Goal: Browse casually: Explore the website without a specific task or goal

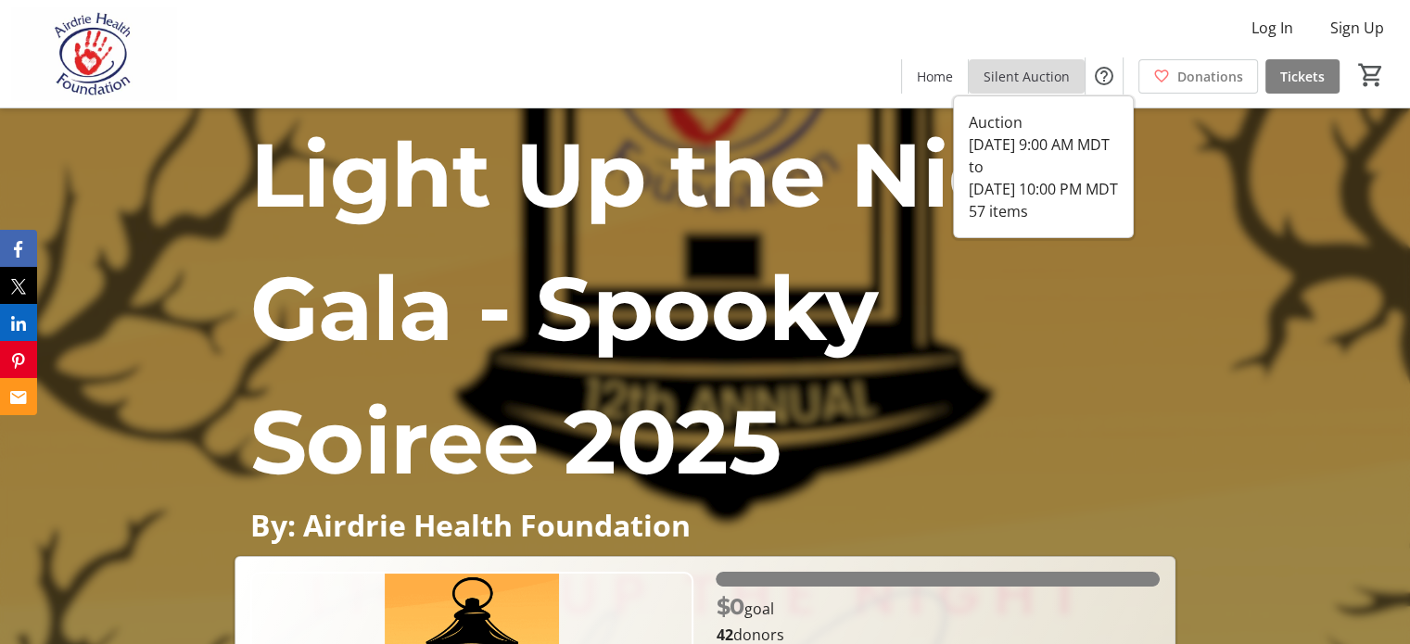
click at [1009, 79] on span "Silent Auction" at bounding box center [1027, 76] width 86 height 19
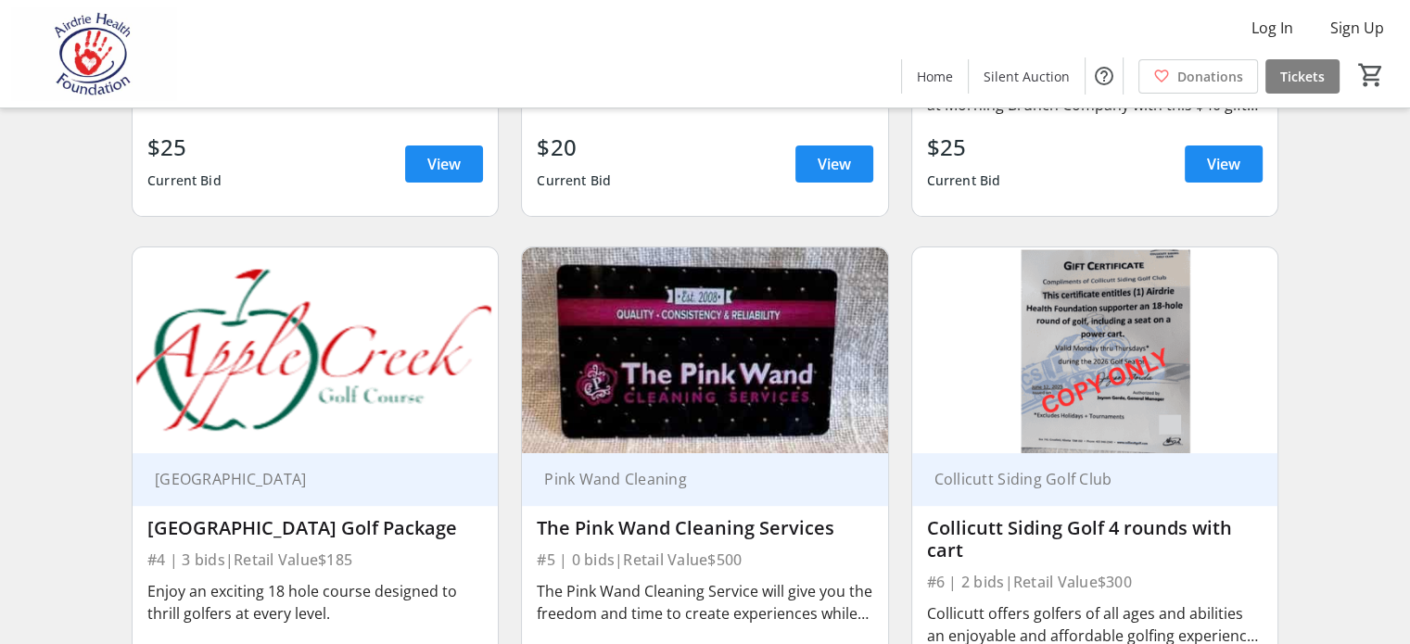
scroll to position [742, 0]
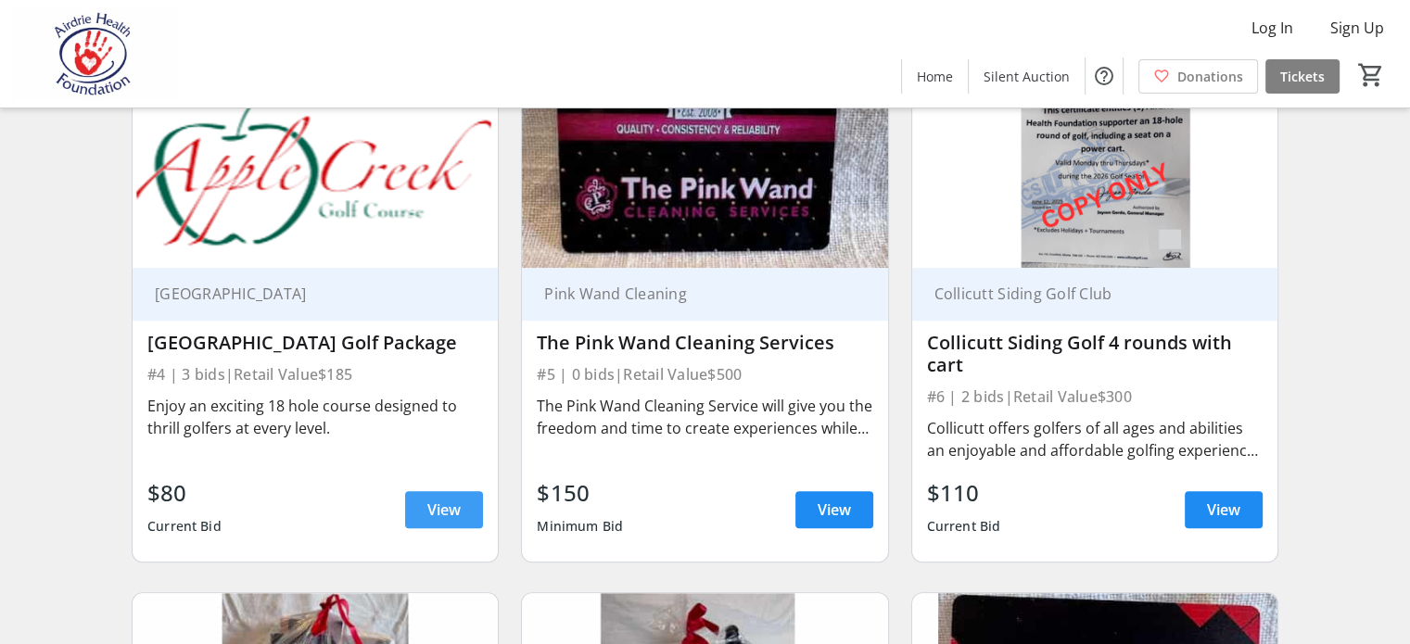
click at [446, 521] on span "View" at bounding box center [443, 510] width 33 height 22
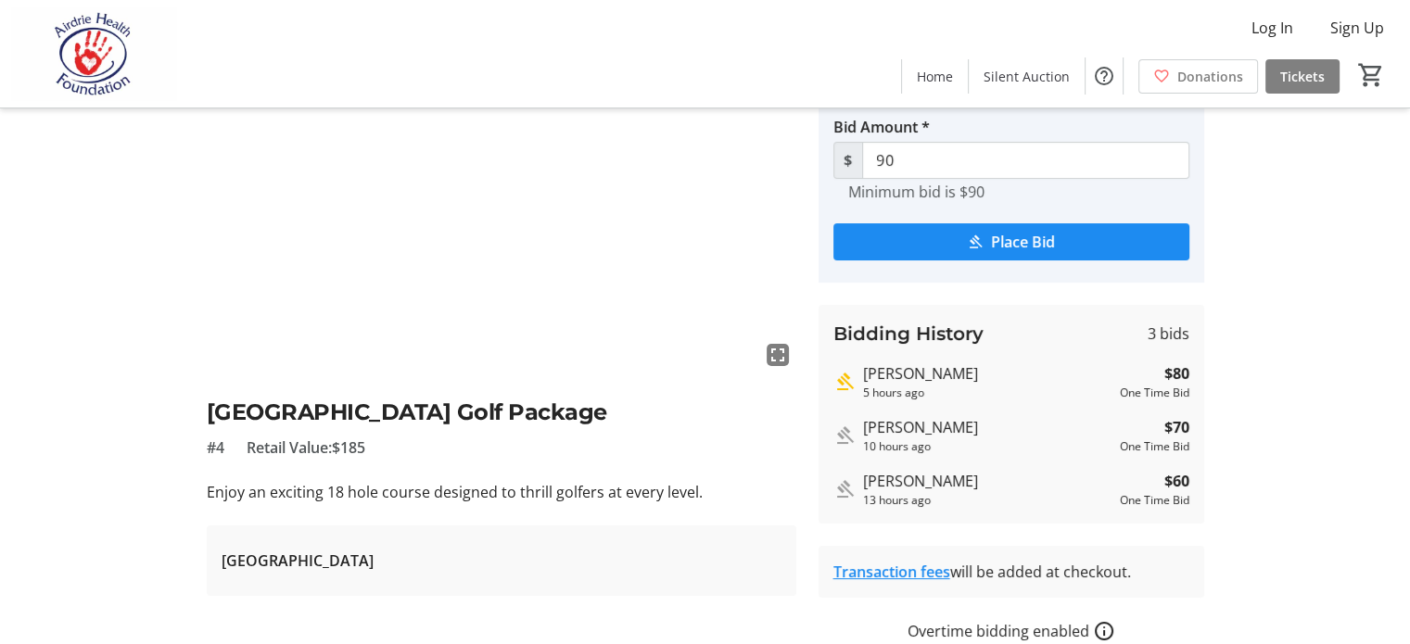
scroll to position [185, 0]
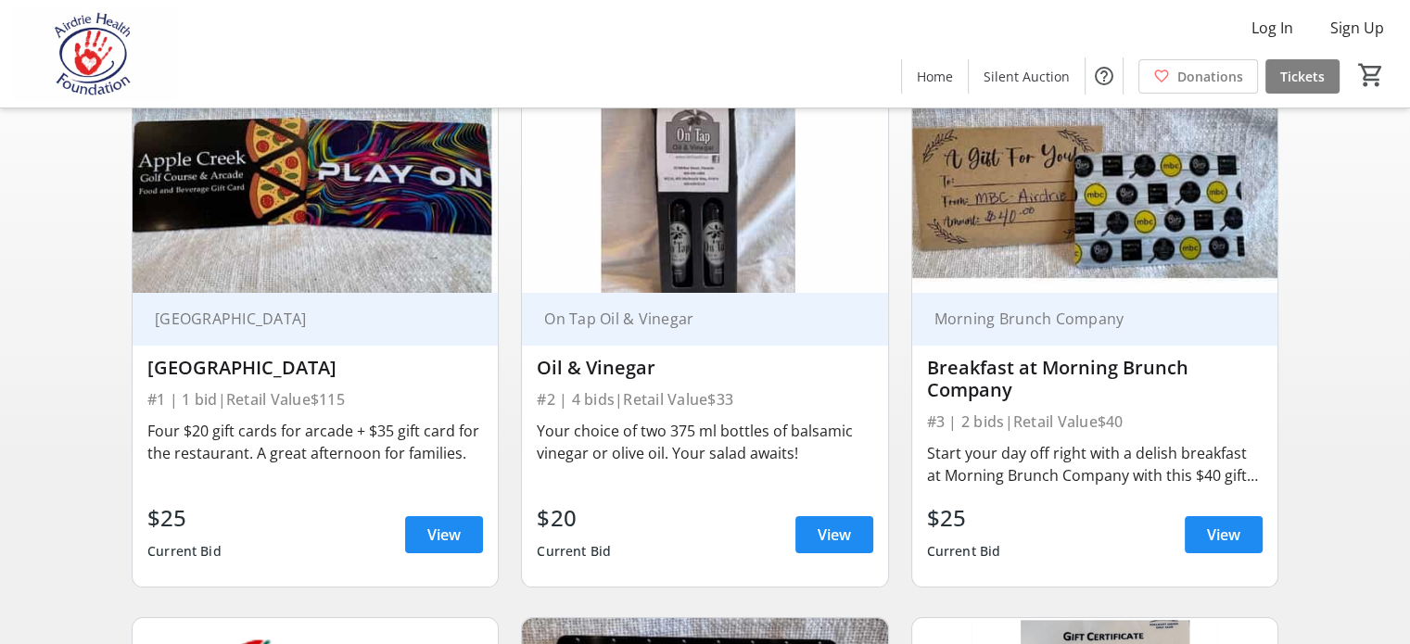
scroll to position [742, 0]
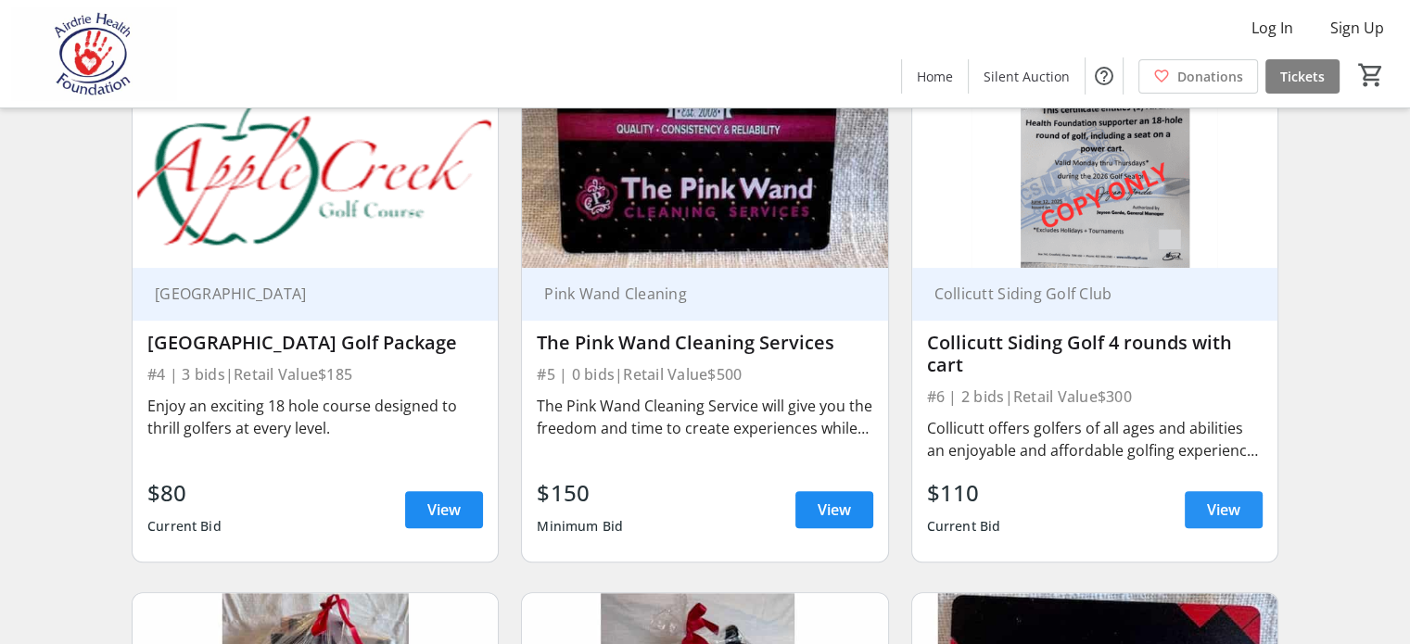
click at [1236, 521] on span "View" at bounding box center [1223, 510] width 33 height 22
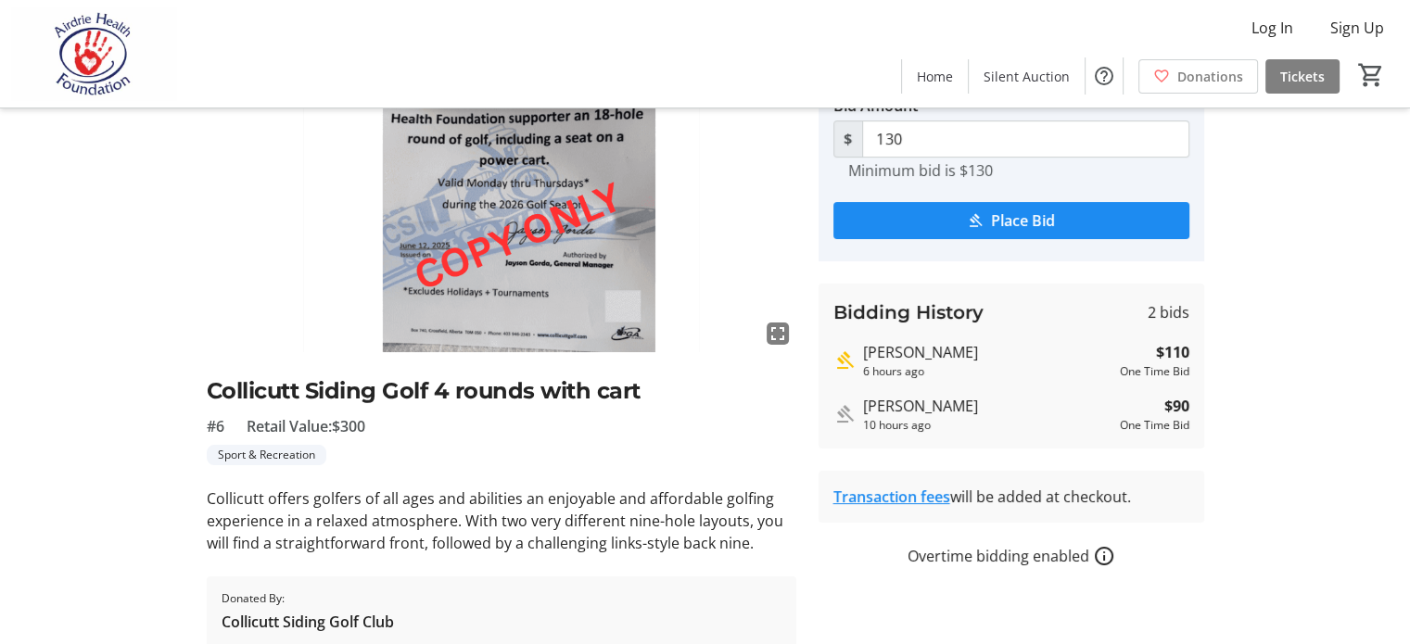
scroll to position [185, 0]
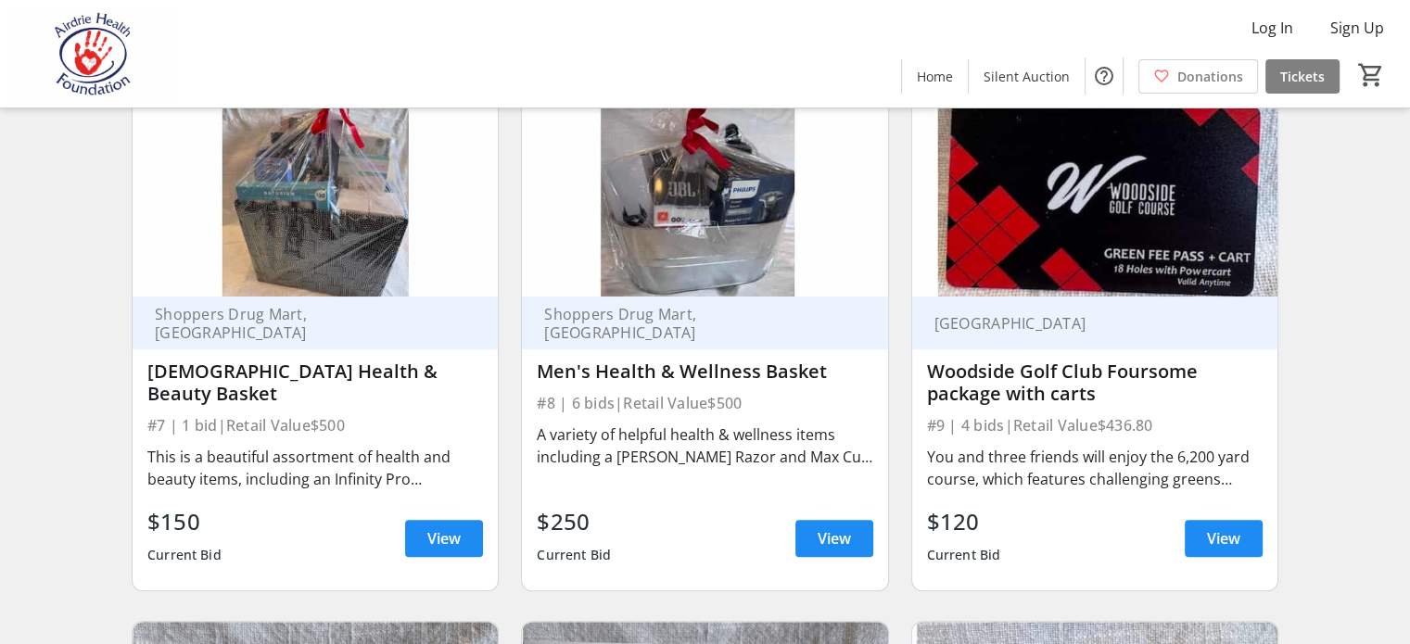
scroll to position [1298, 0]
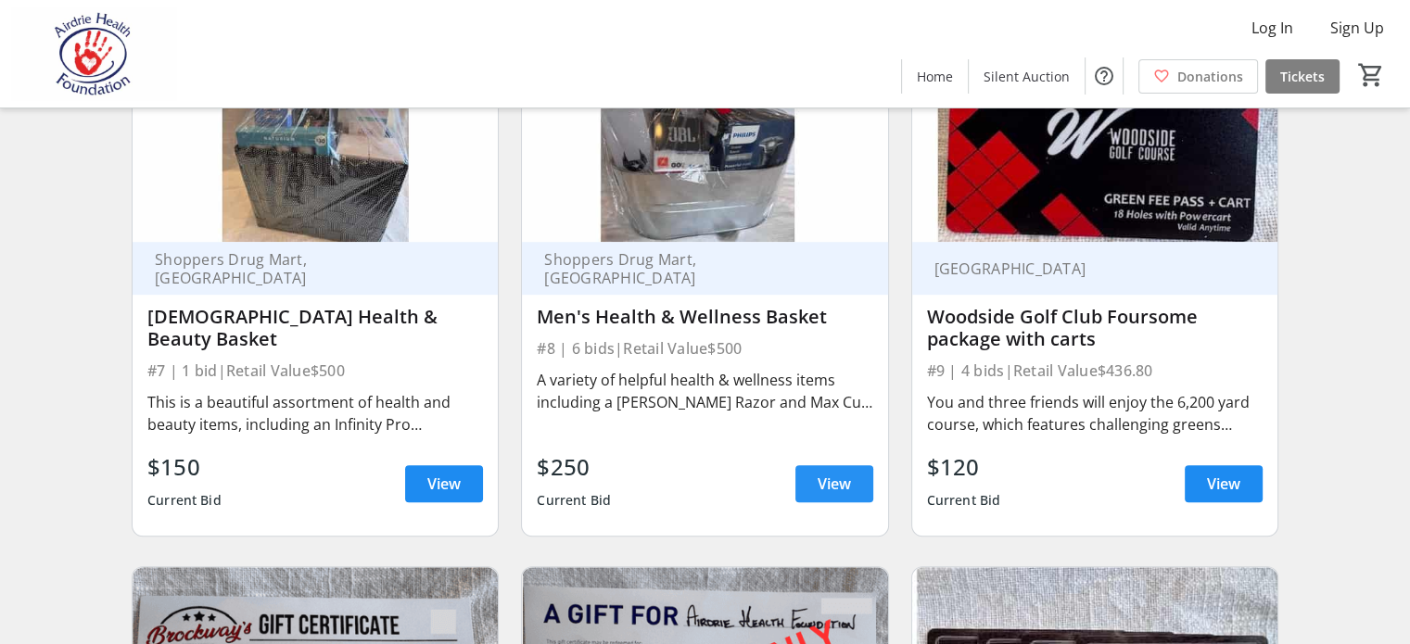
click at [818, 495] on span "View" at bounding box center [834, 484] width 33 height 22
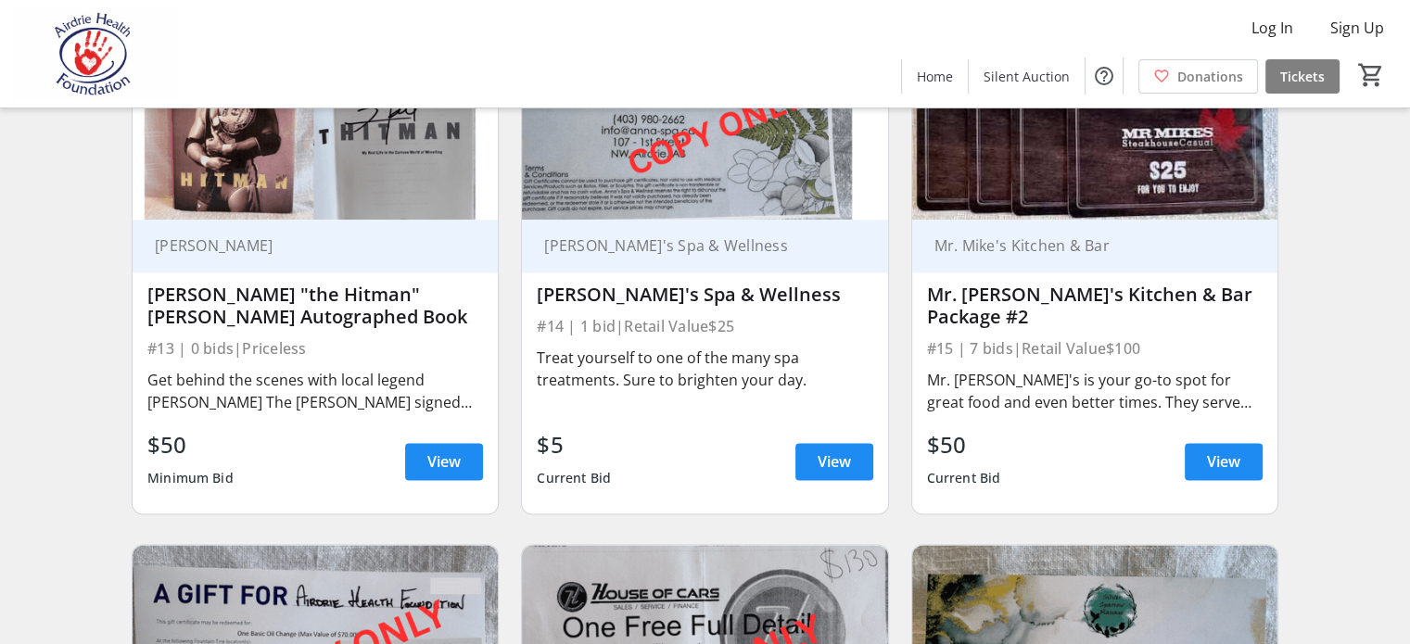
scroll to position [2411, 0]
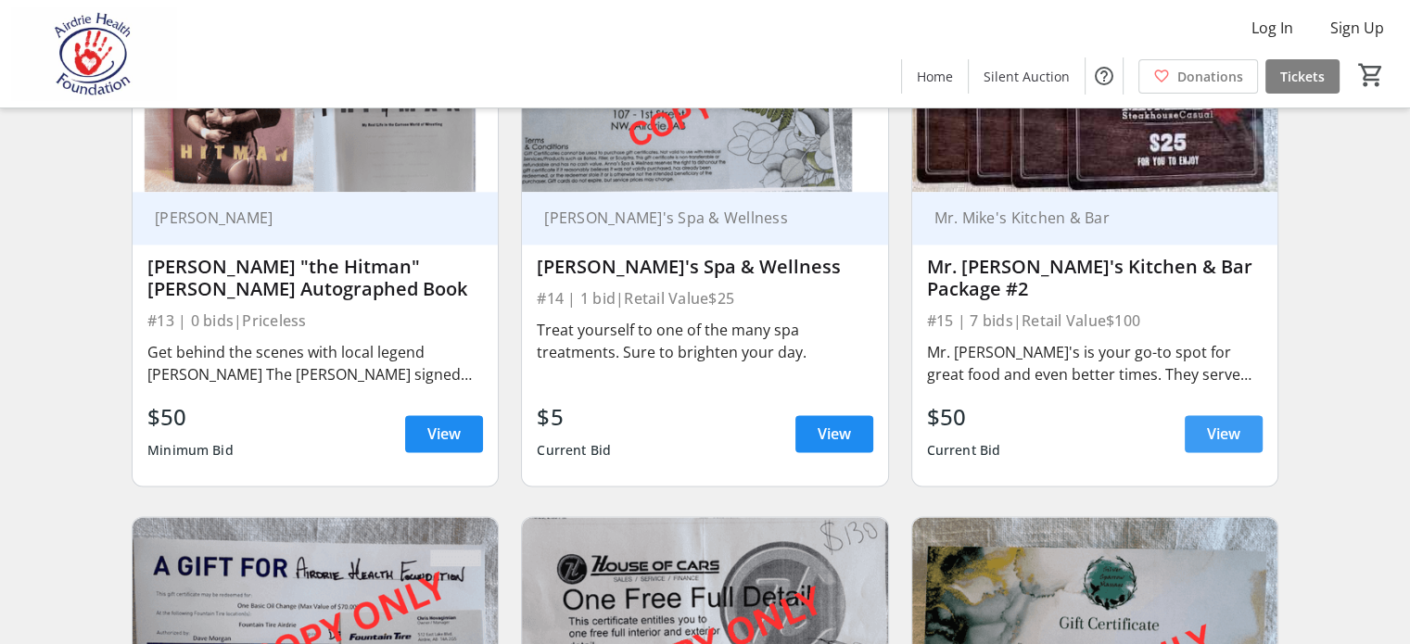
click at [1225, 445] on span "View" at bounding box center [1223, 434] width 33 height 22
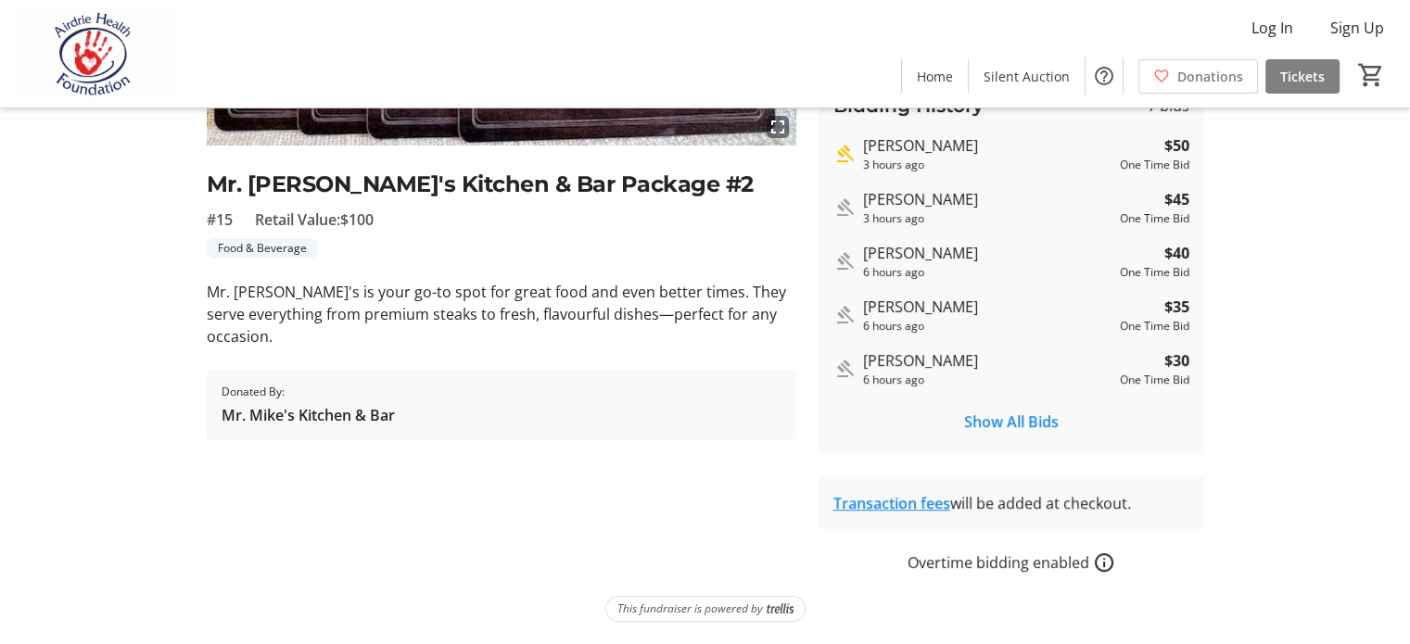
scroll to position [185, 0]
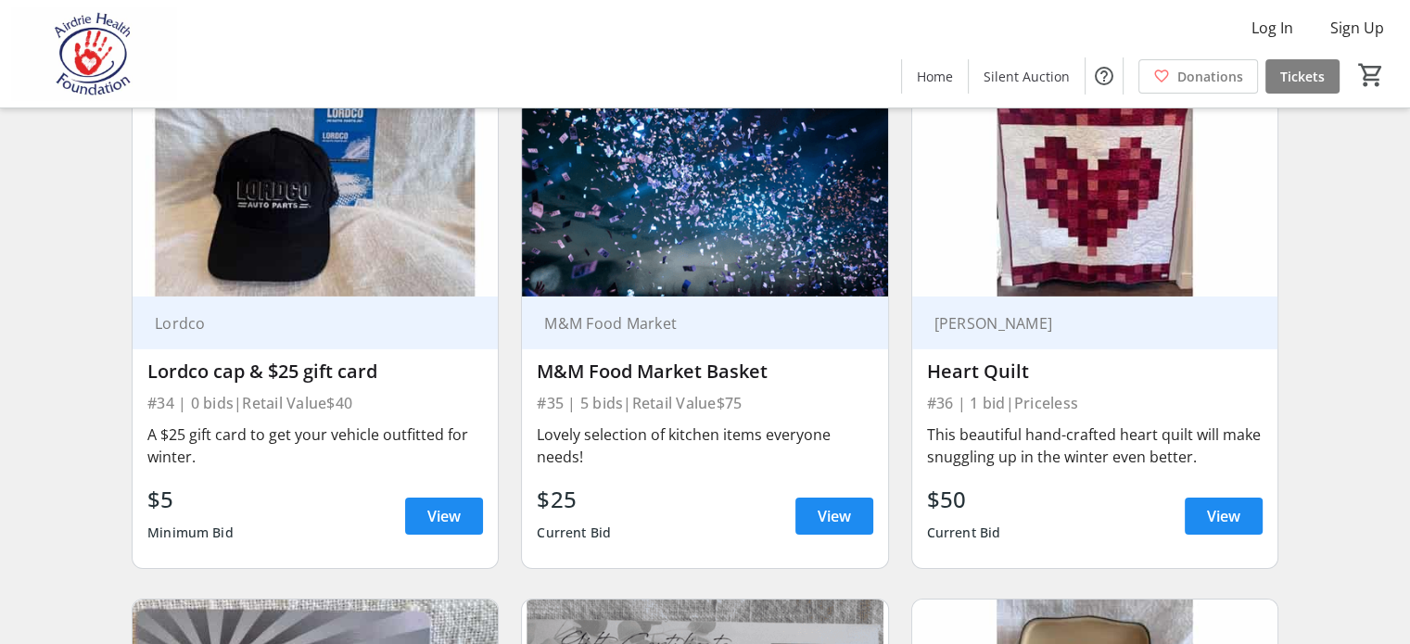
scroll to position [6120, 0]
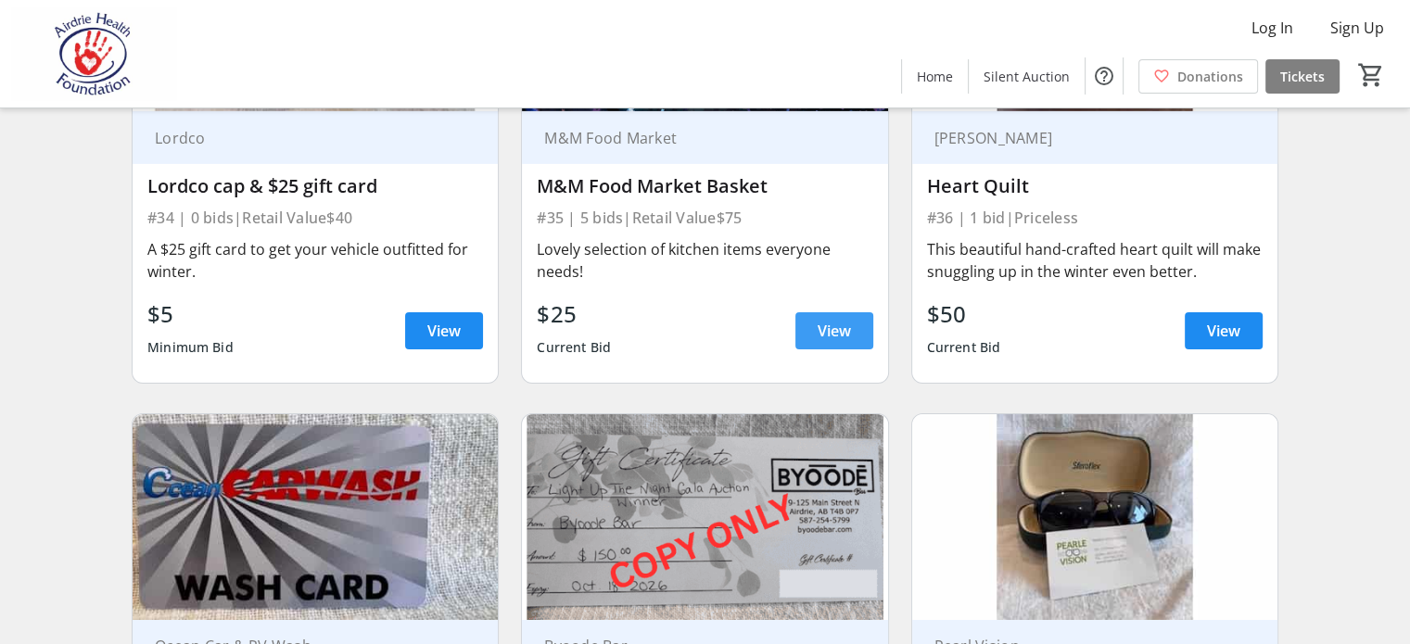
click at [835, 342] on span "View" at bounding box center [834, 331] width 33 height 22
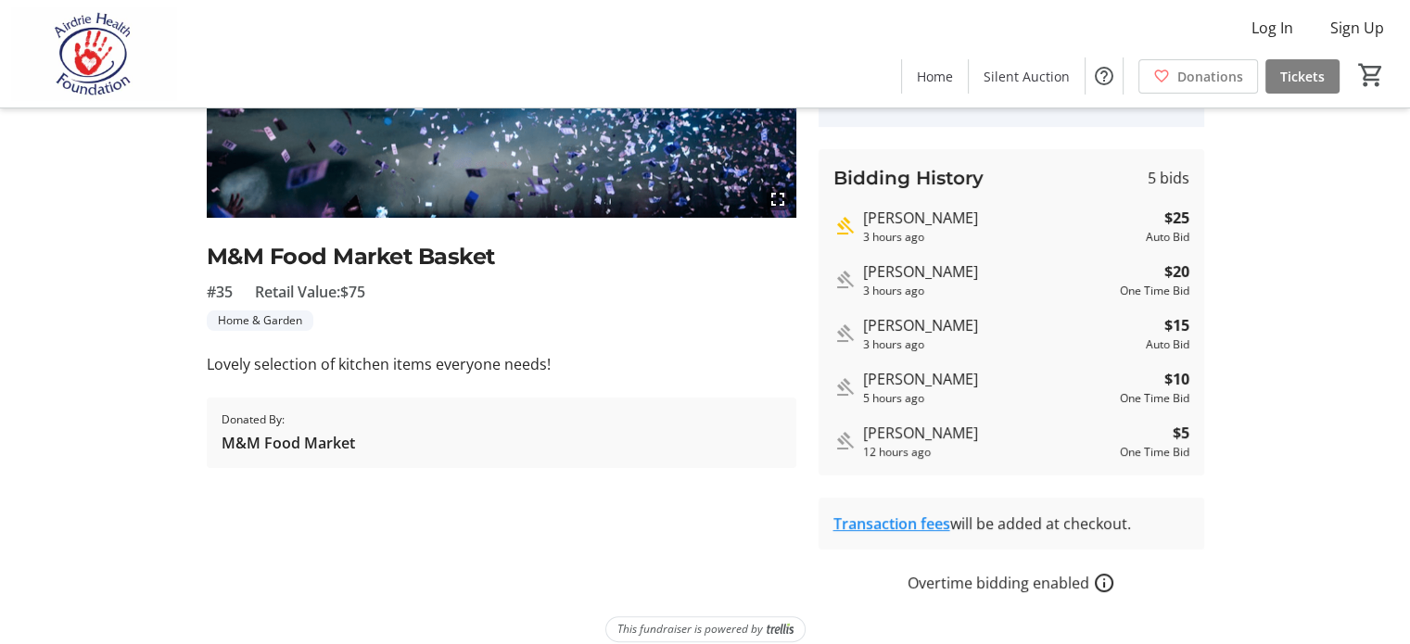
scroll to position [172, 0]
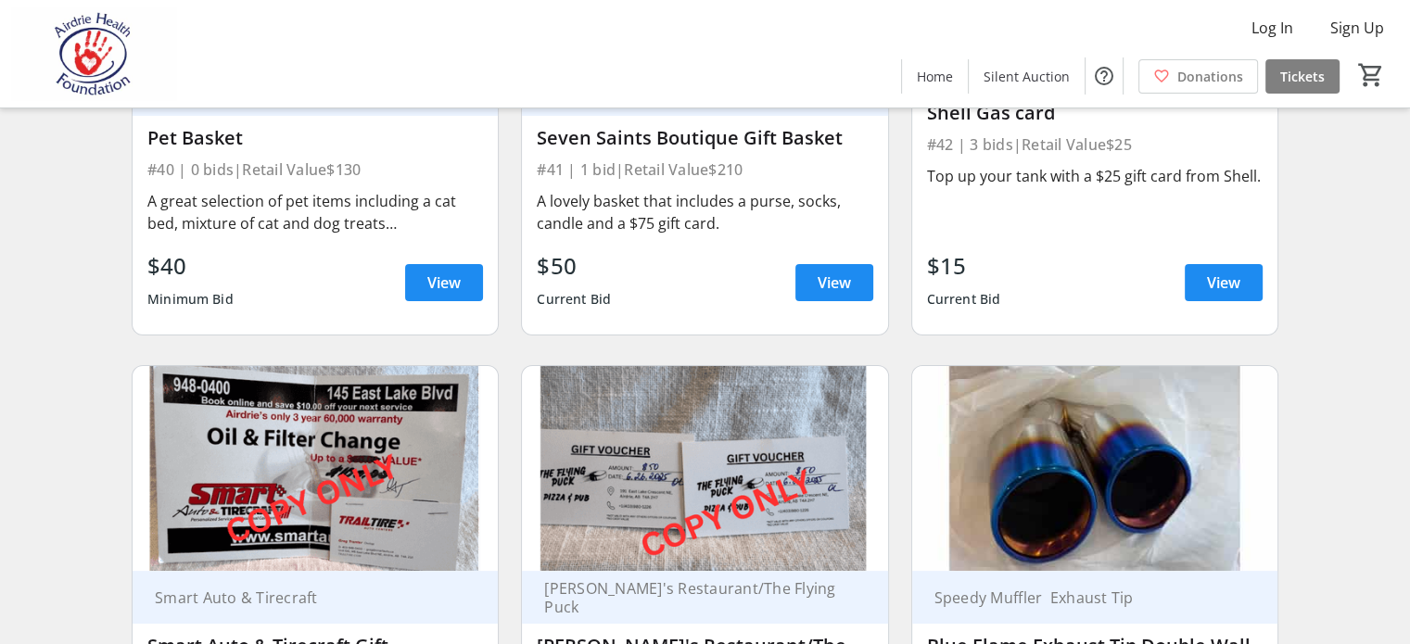
scroll to position [7233, 0]
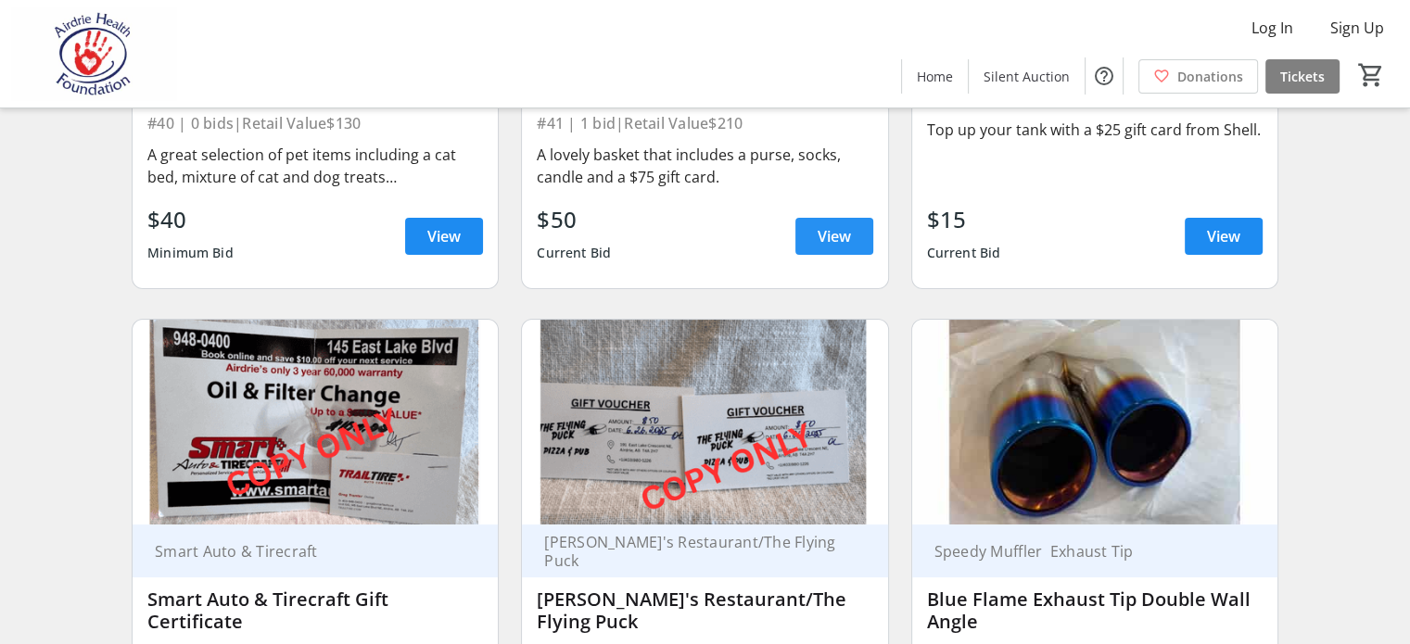
click at [818, 248] on span "View" at bounding box center [834, 236] width 33 height 22
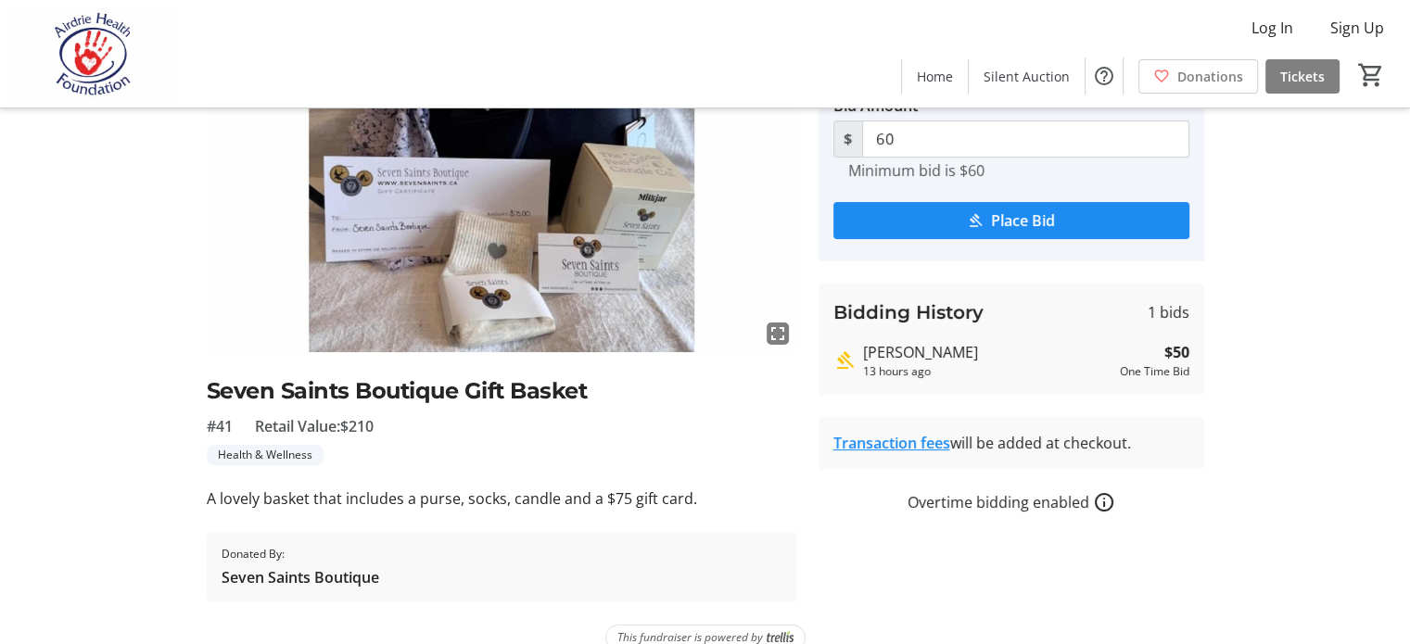
scroll to position [185, 0]
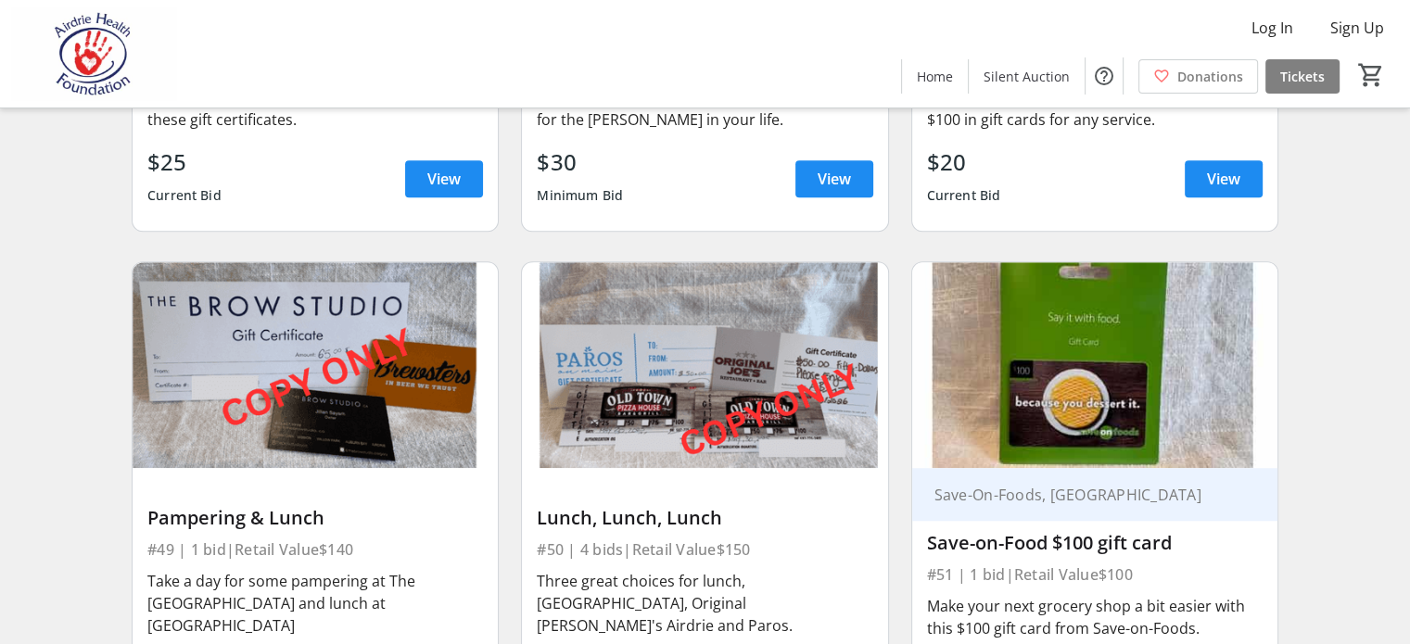
scroll to position [8346, 0]
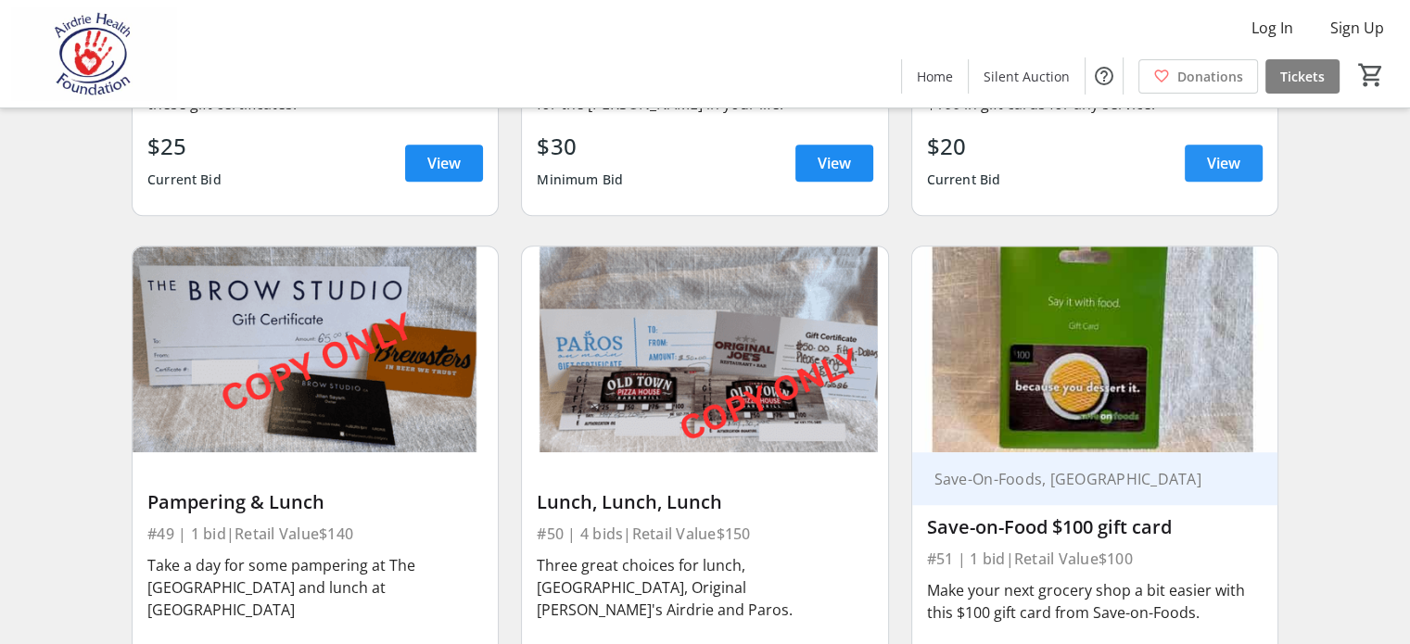
click at [1213, 174] on span "View" at bounding box center [1223, 163] width 33 height 22
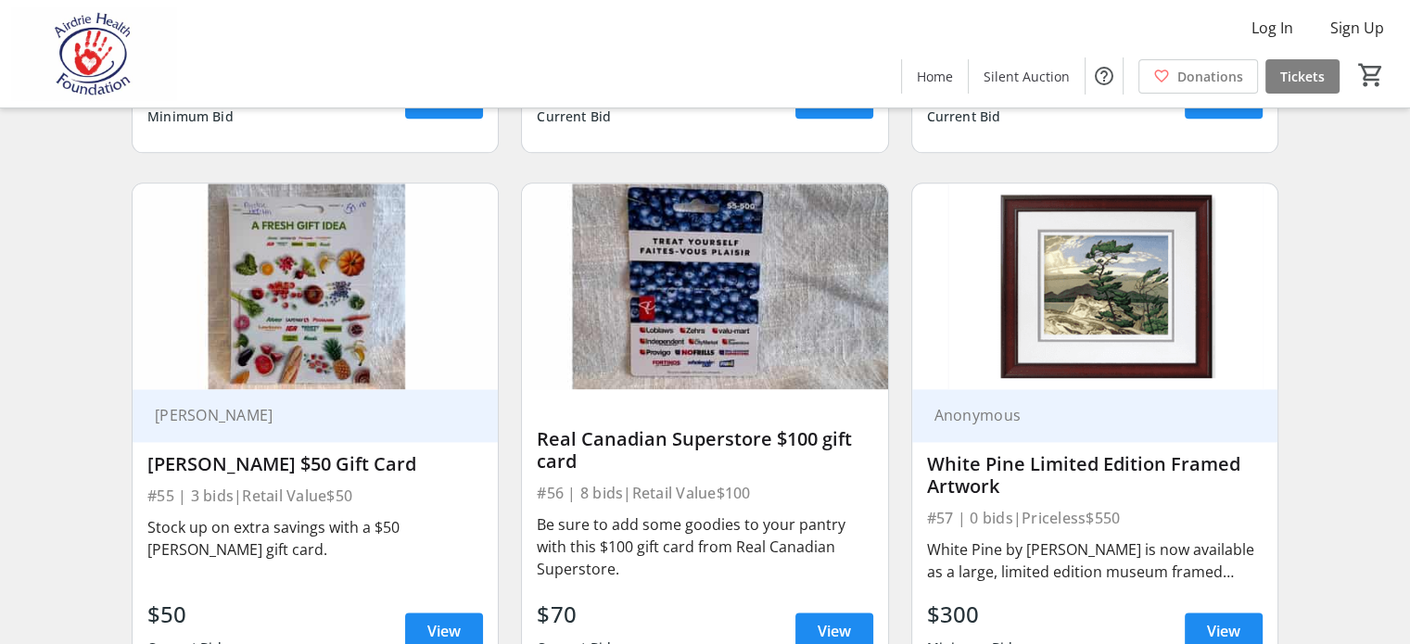
scroll to position [9459, 0]
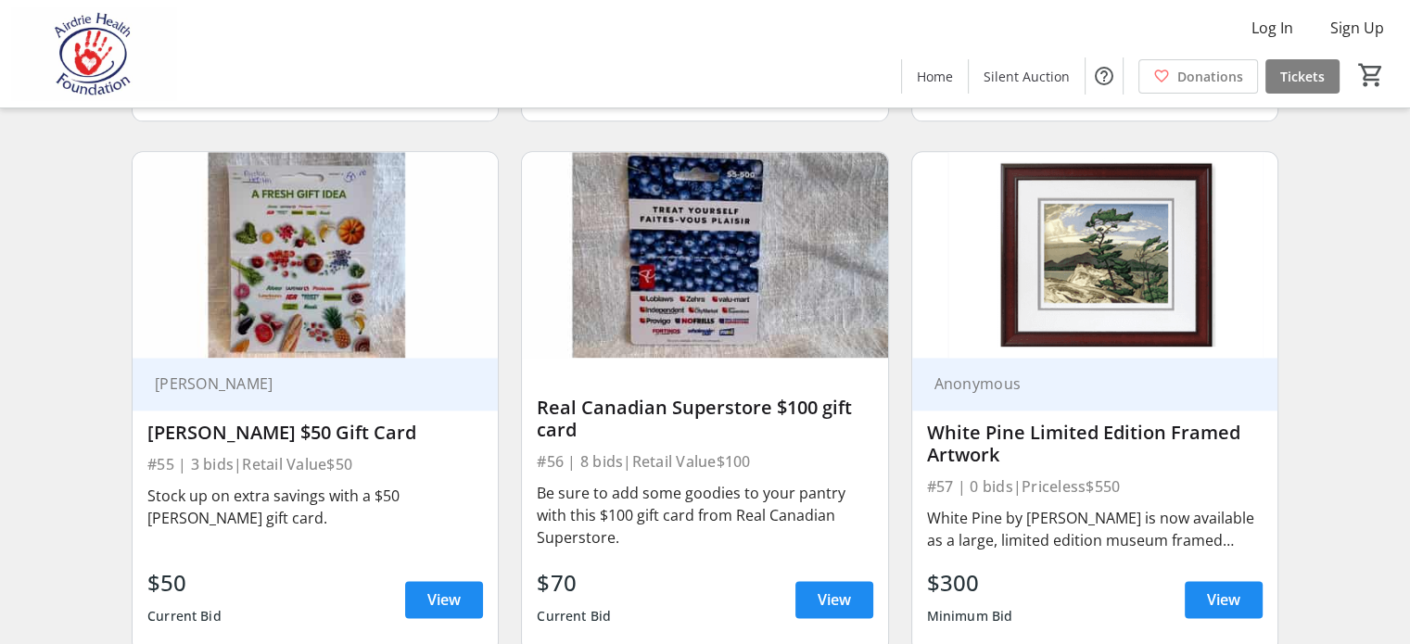
click at [1219, 91] on span at bounding box center [1224, 68] width 78 height 45
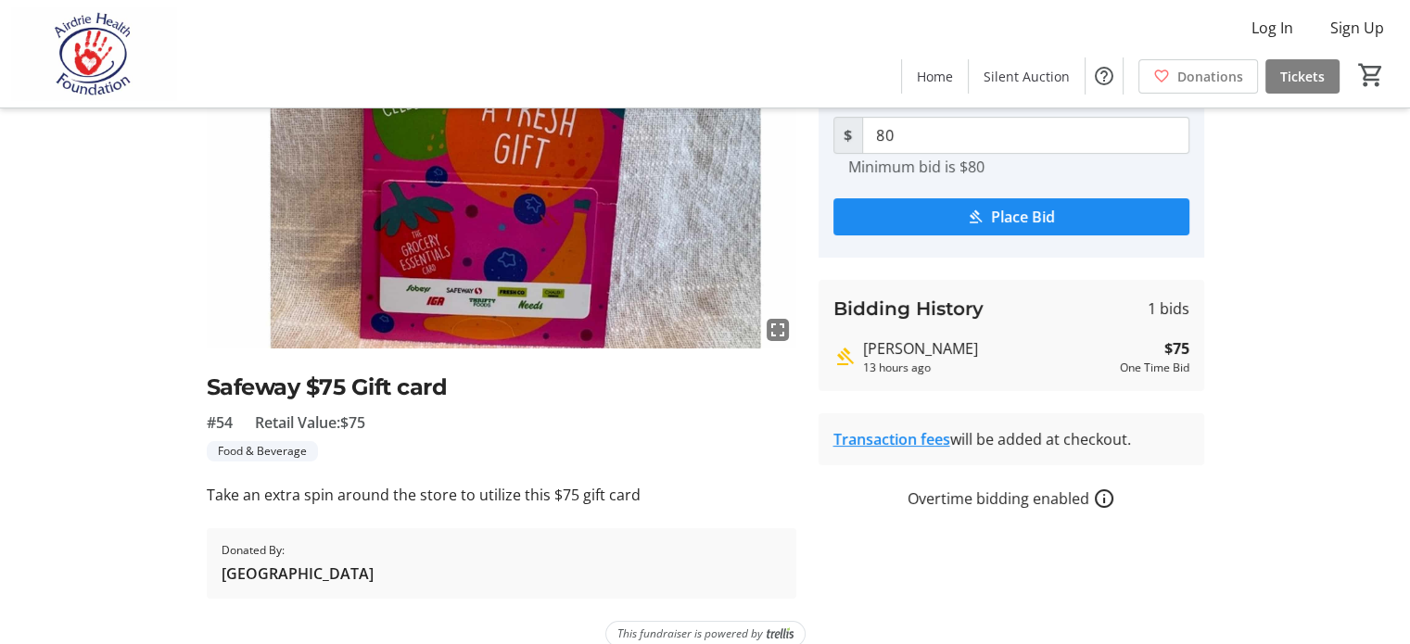
scroll to position [185, 0]
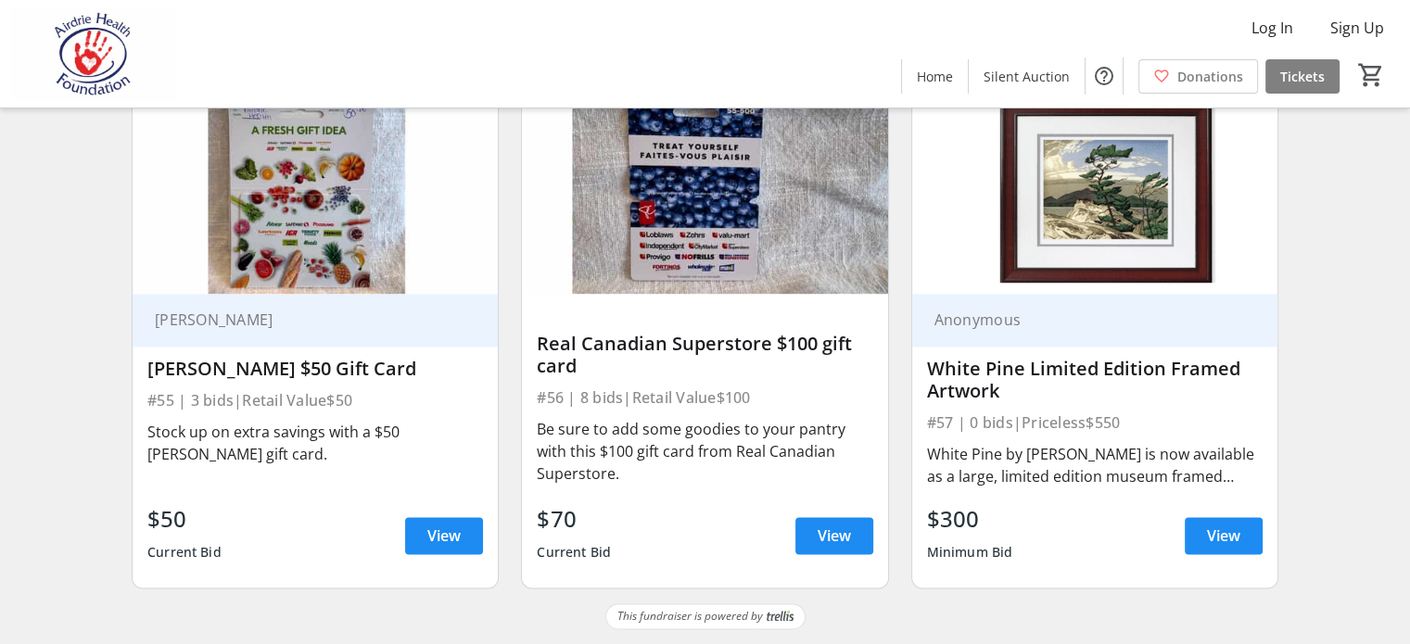
scroll to position [9884, 0]
